Goal: Book appointment/travel/reservation

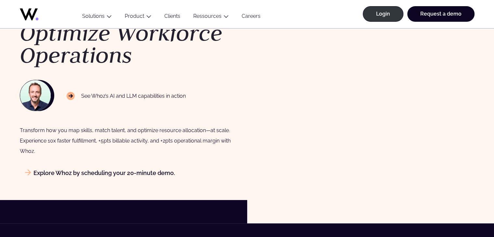
click at [119, 175] on link "Explore Whoz by scheduling your 20-minute demo." at bounding box center [97, 172] width 155 height 7
click at [120, 173] on link "Explore Whoz by scheduling your 20-minute demo." at bounding box center [97, 172] width 155 height 7
click at [447, 13] on link "Request a demo" at bounding box center [440, 14] width 67 height 16
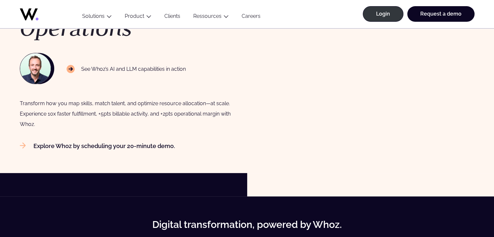
scroll to position [195, 0]
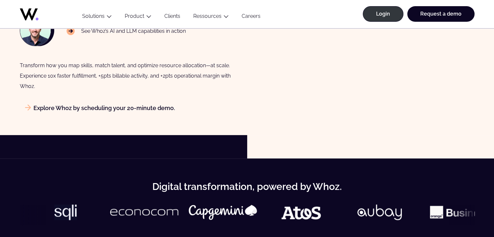
click at [117, 109] on link "Explore Whoz by scheduling your 20-minute demo." at bounding box center [97, 108] width 155 height 7
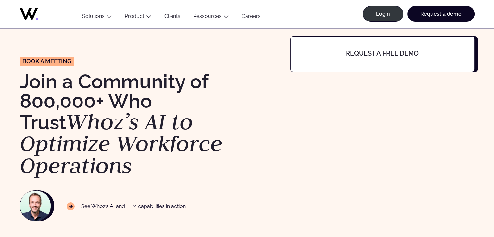
scroll to position [0, 0]
